Goal: Task Accomplishment & Management: Manage account settings

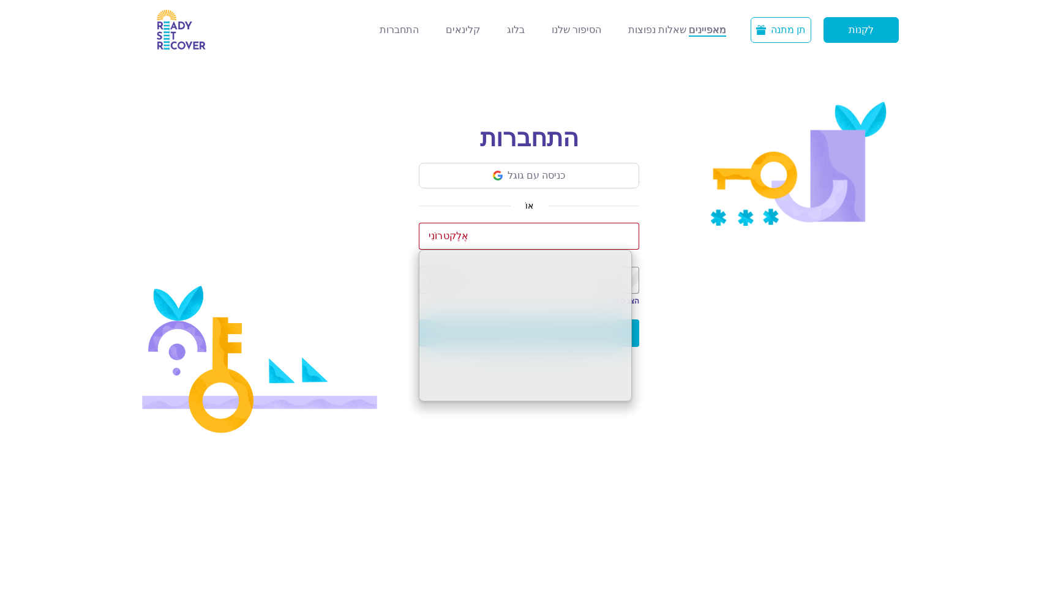
click at [722, 25] on link "מאפיינים" at bounding box center [707, 30] width 37 height 13
click at [567, 231] on input "email" at bounding box center [529, 236] width 220 height 27
click at [699, 221] on div "התחברות כניסה עם גוגל אוֹ אֶלֶקטרוֹנִי סִיסמָה הצג סיסמה הסתר סיסמה התחברות שכח…" at bounding box center [529, 255] width 808 height 356
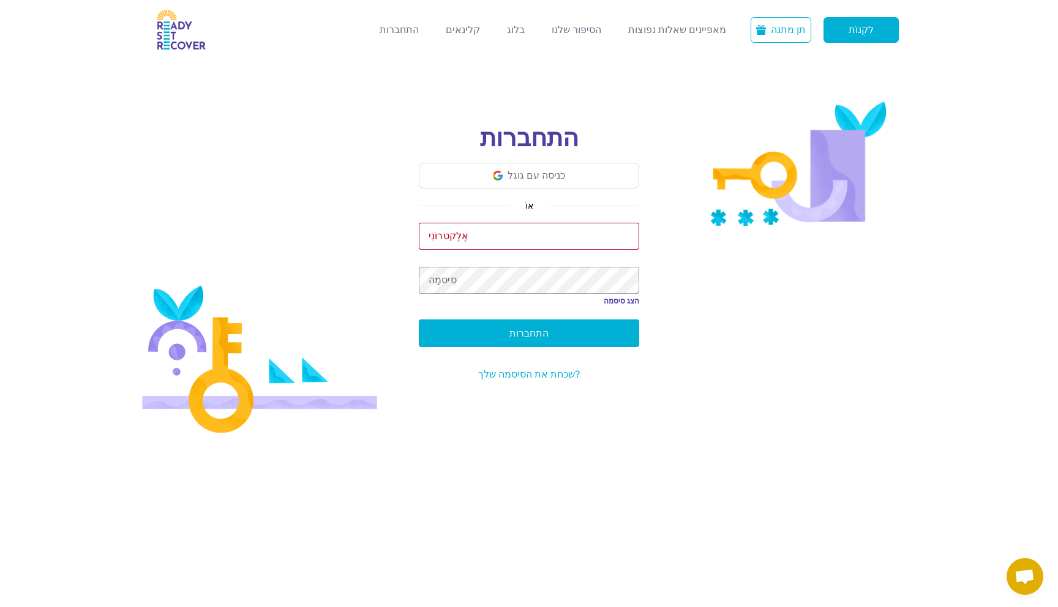
click at [561, 173] on div "כניסה עם גוגל" at bounding box center [537, 175] width 58 height 15
